Goal: Navigation & Orientation: Find specific page/section

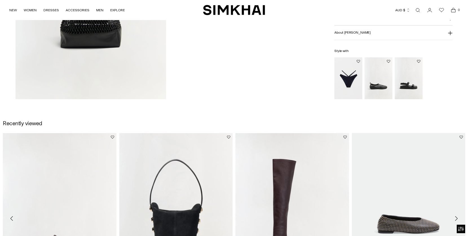
scroll to position [467, 0]
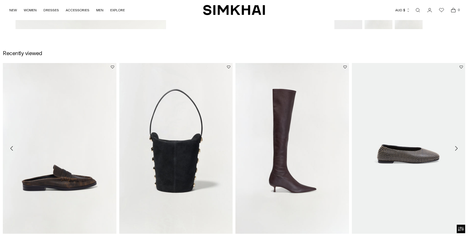
click at [458, 148] on icon "Move to next carousel slide" at bounding box center [456, 148] width 7 height 7
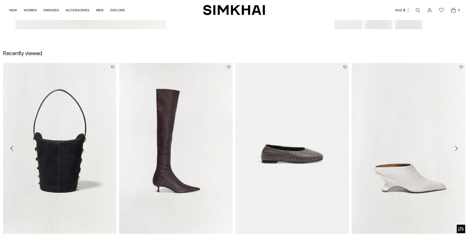
click at [458, 148] on icon "Move to next carousel slide" at bounding box center [456, 148] width 7 height 7
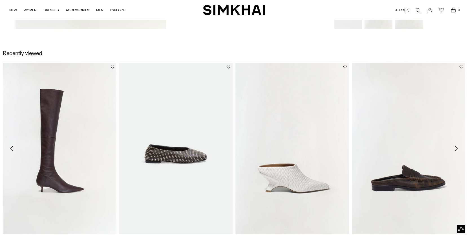
click at [458, 148] on icon "Move to next carousel slide" at bounding box center [456, 148] width 7 height 7
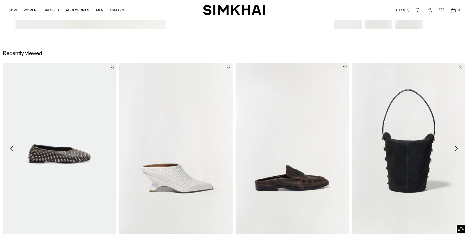
click at [458, 148] on icon "Move to next carousel slide" at bounding box center [456, 148] width 7 height 7
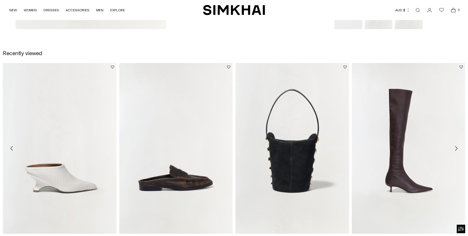
click at [458, 148] on icon "Move to next carousel slide" at bounding box center [456, 148] width 7 height 7
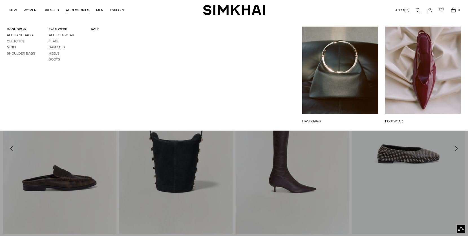
click at [79, 10] on link "ACCESSORIES" at bounding box center [78, 10] width 24 height 12
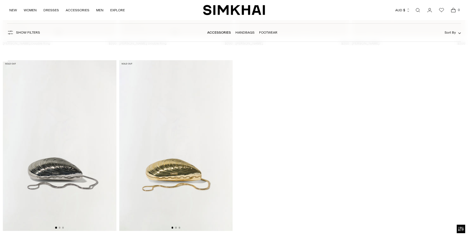
scroll to position [5537, 0]
